Goal: Find specific page/section

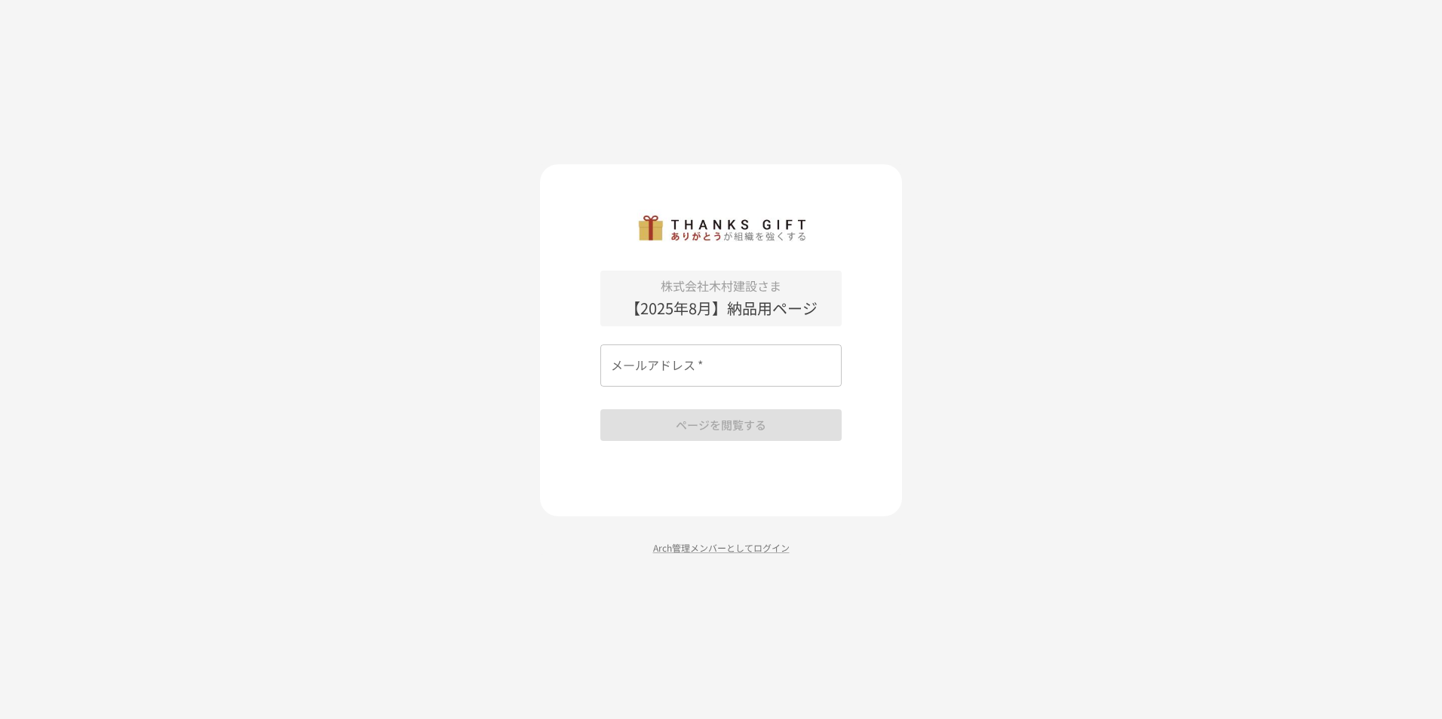
click at [657, 363] on div "メールアドレス   * メールアドレス   *" at bounding box center [720, 366] width 241 height 42
click at [1060, 353] on div "株式会社[PERSON_NAME]建設さま 【[DATE]】納品用ページ メールアドレス   * メールアドレス   * ページを閲覧する Arch管理メンバ…" at bounding box center [721, 359] width 1442 height 719
click at [716, 358] on input "メールアドレス   *" at bounding box center [720, 366] width 241 height 42
type input "**********"
click at [696, 430] on button "ページを閲覧する" at bounding box center [720, 425] width 241 height 32
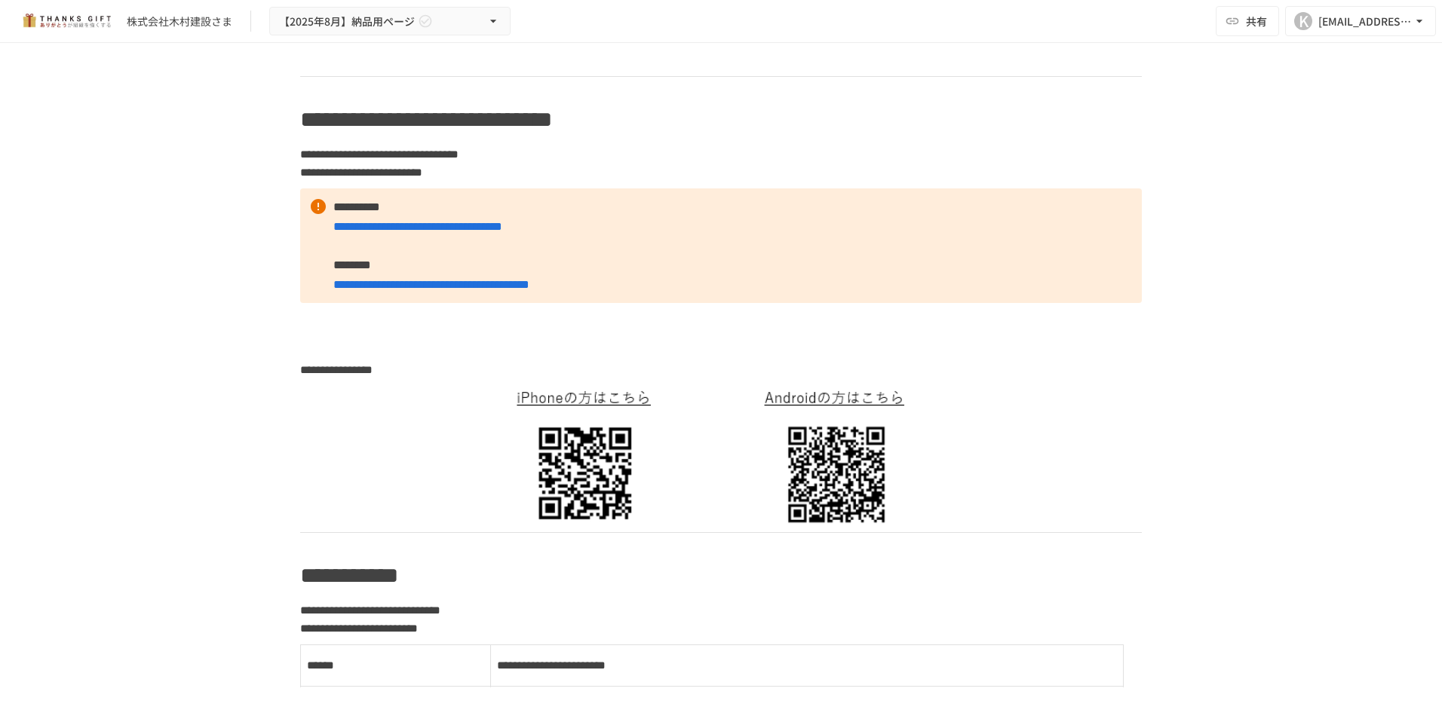
scroll to position [679, 0]
